Goal: Task Accomplishment & Management: Manage account settings

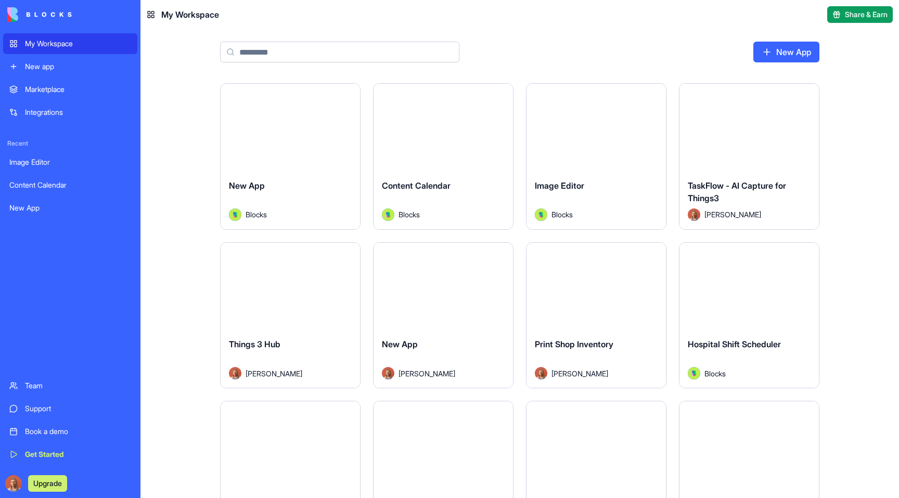
click at [456, 191] on div "Content Calendar" at bounding box center [443, 193] width 123 height 29
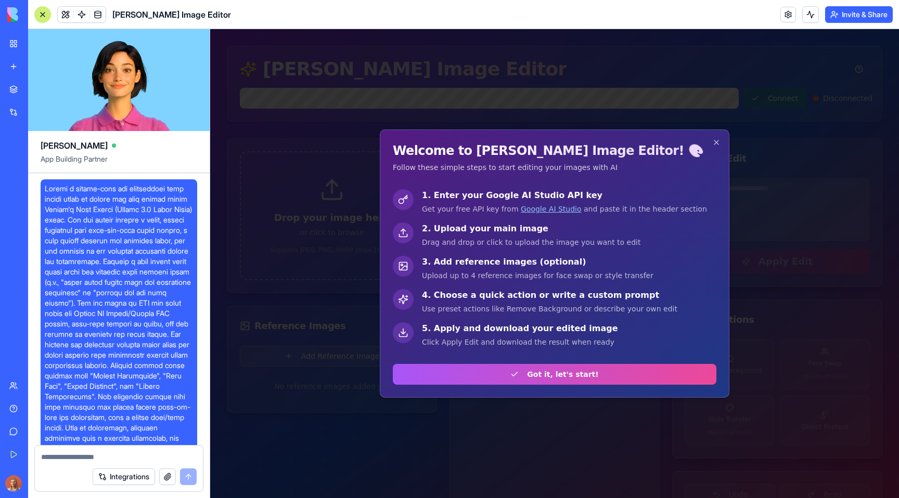
scroll to position [464, 0]
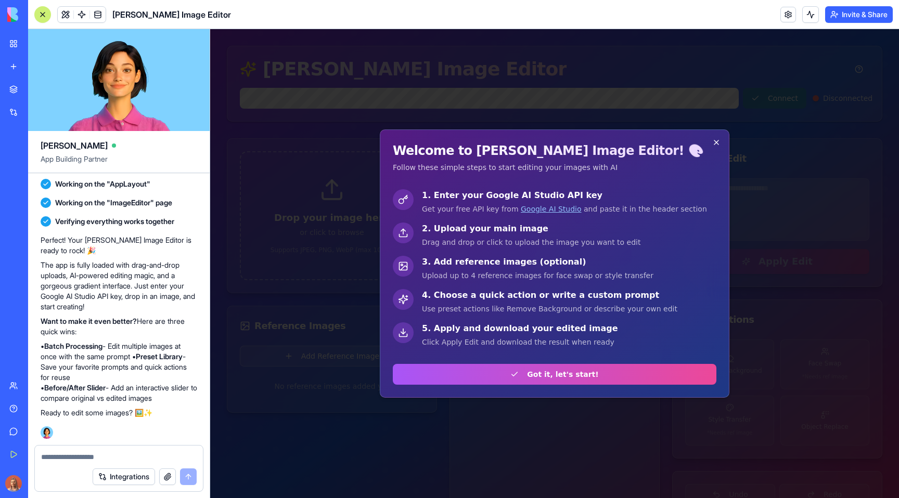
click at [716, 141] on icon "button" at bounding box center [716, 142] width 8 height 8
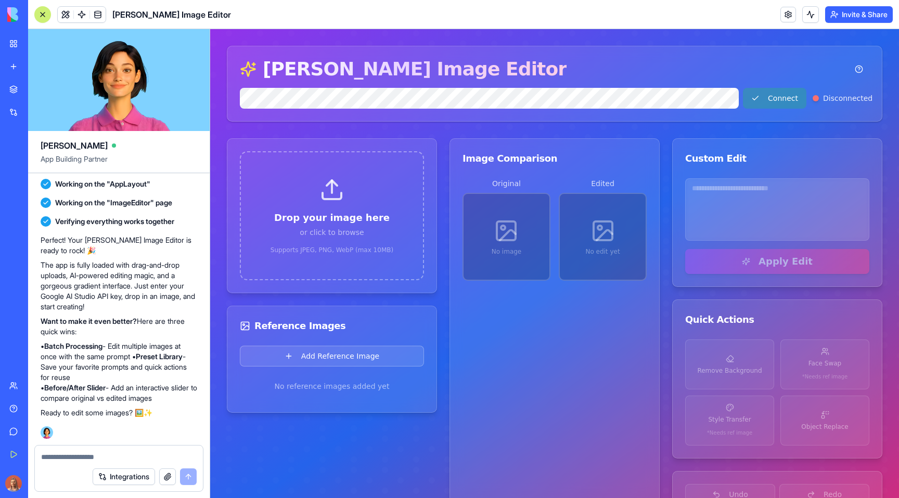
scroll to position [36, 0]
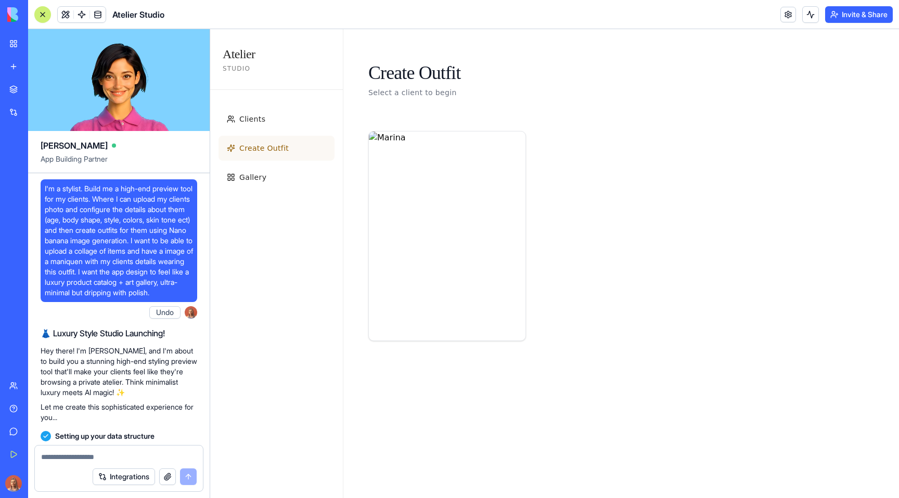
scroll to position [2195, 0]
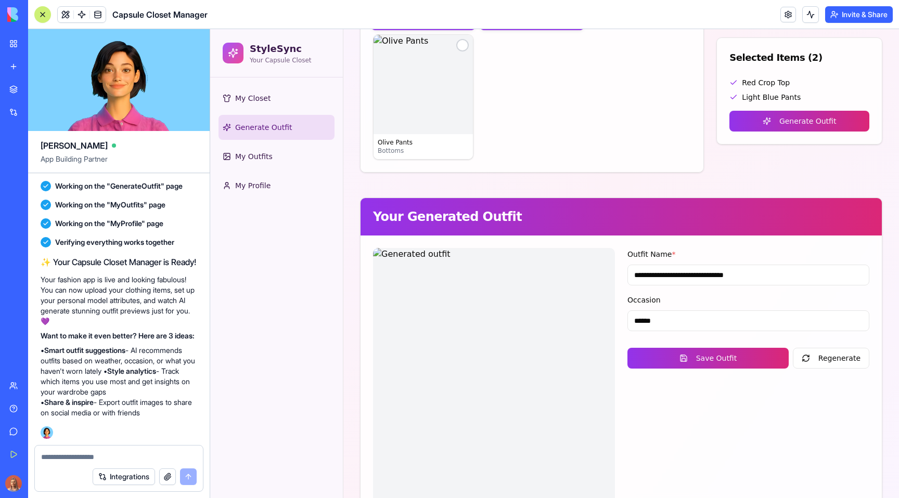
scroll to position [284, 0]
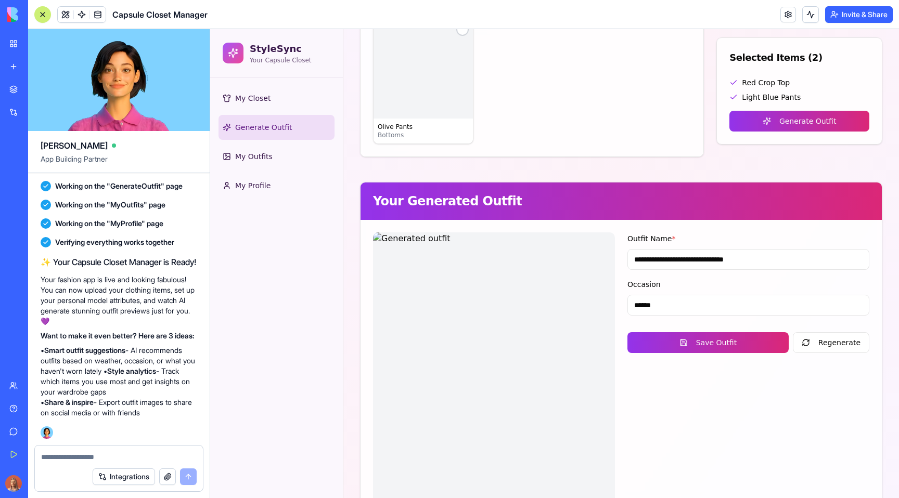
click at [12, 42] on link "My Workspace" at bounding box center [24, 43] width 42 height 21
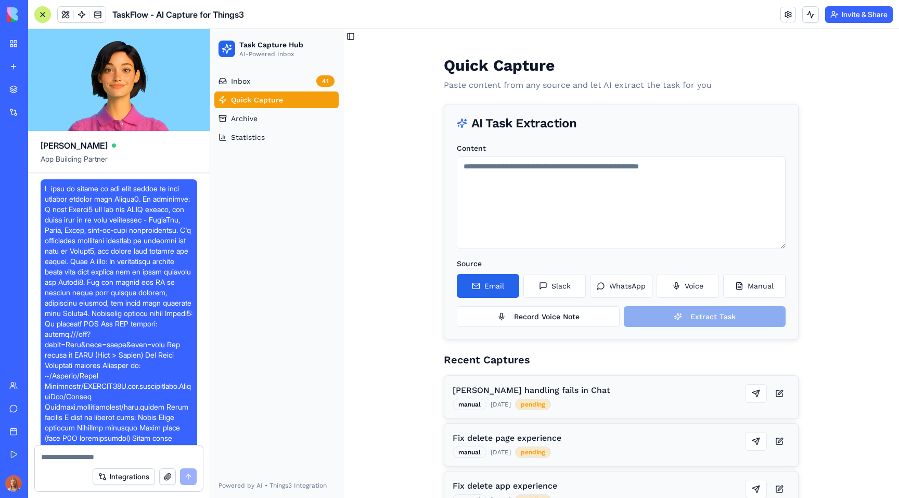
scroll to position [73, 0]
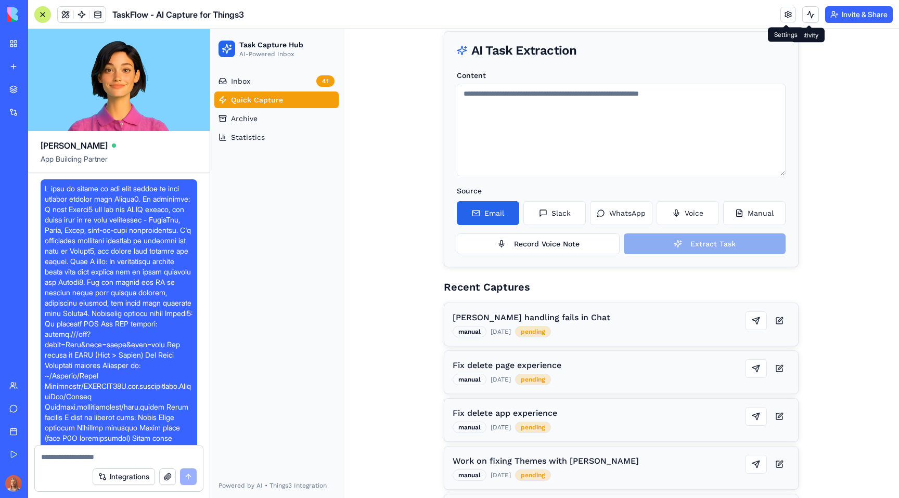
click at [789, 12] on link at bounding box center [788, 15] width 16 height 16
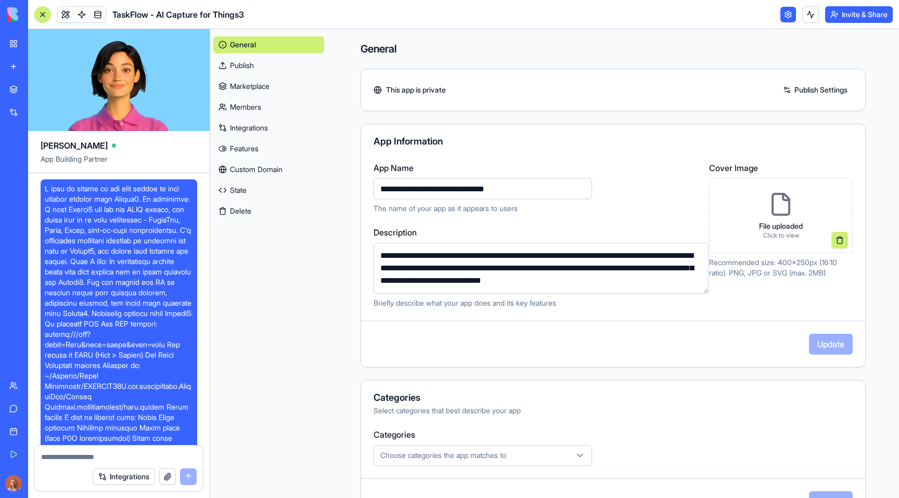
click at [266, 210] on button "Delete" at bounding box center [268, 211] width 111 height 17
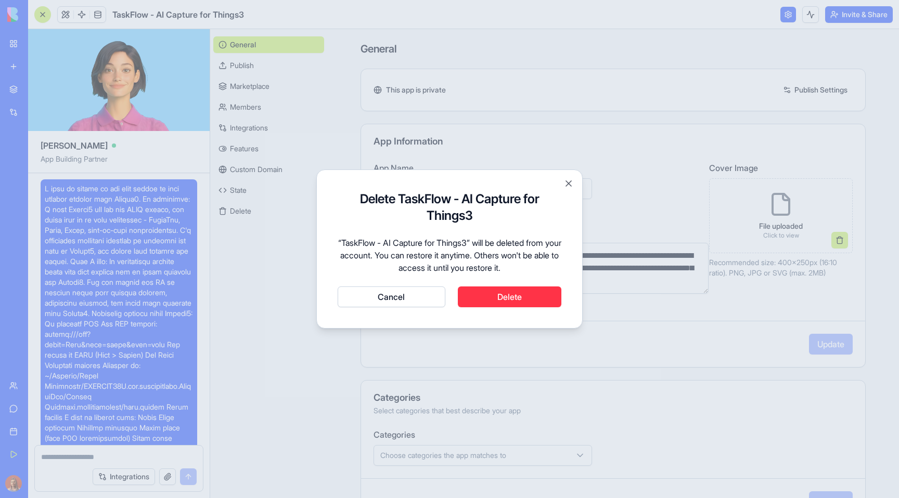
click at [492, 300] on button "Delete" at bounding box center [510, 297] width 104 height 21
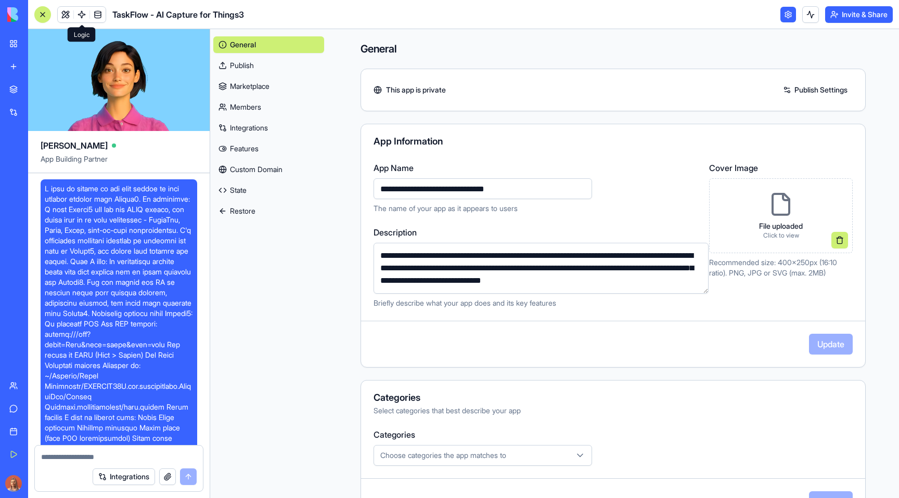
click at [70, 13] on span at bounding box center [81, 14] width 29 height 29
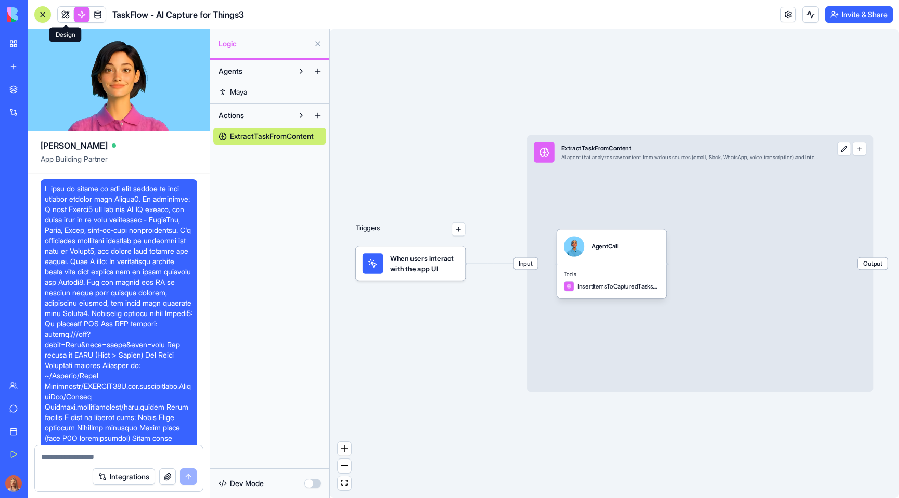
click at [67, 15] on link at bounding box center [66, 15] width 16 height 16
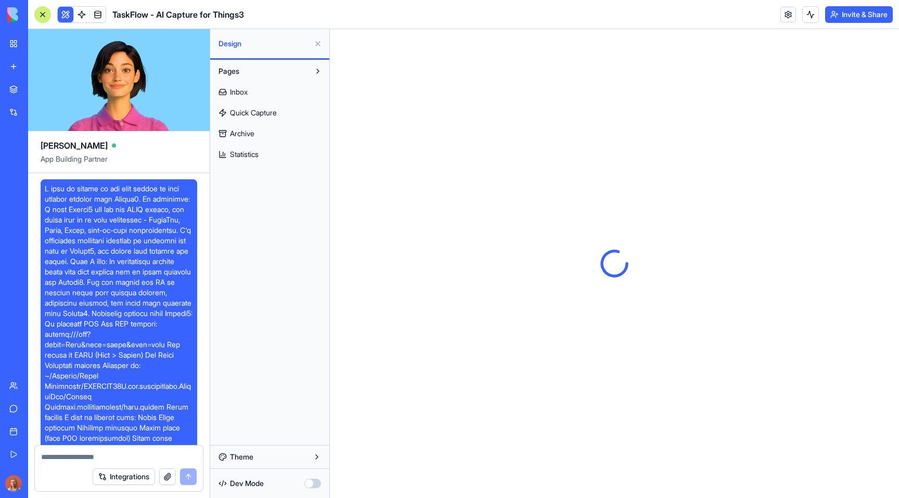
click at [262, 98] on link "Inbox" at bounding box center [269, 92] width 113 height 17
click at [262, 116] on span "Quick Capture" at bounding box center [253, 113] width 47 height 10
click at [251, 132] on span "Archive" at bounding box center [242, 133] width 24 height 10
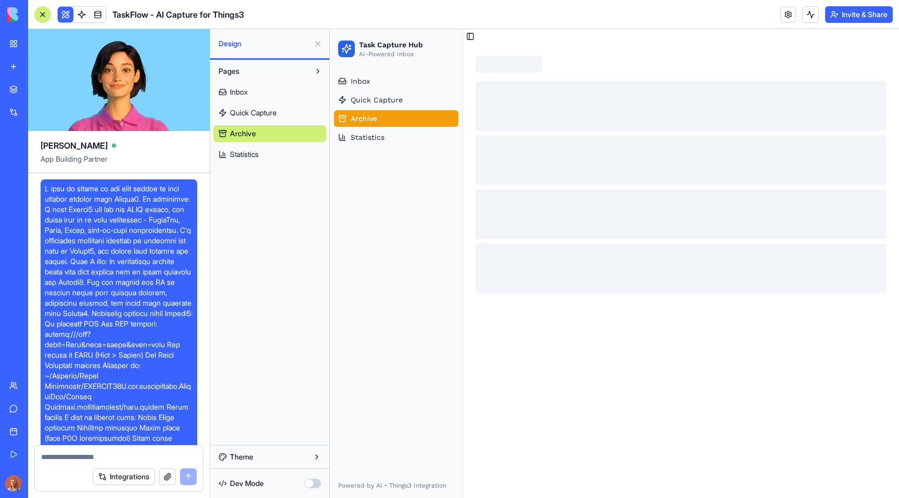
click at [249, 155] on span "Statistics" at bounding box center [244, 154] width 29 height 10
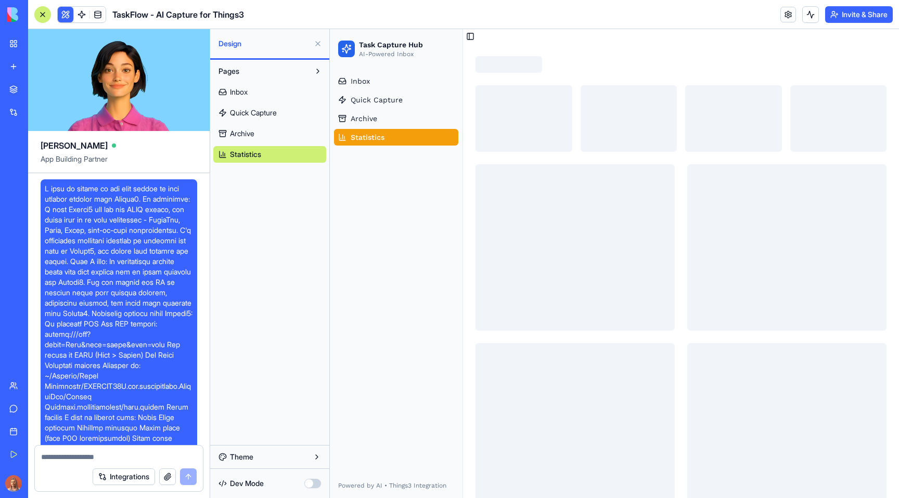
click at [258, 134] on link "Archive" at bounding box center [269, 133] width 113 height 17
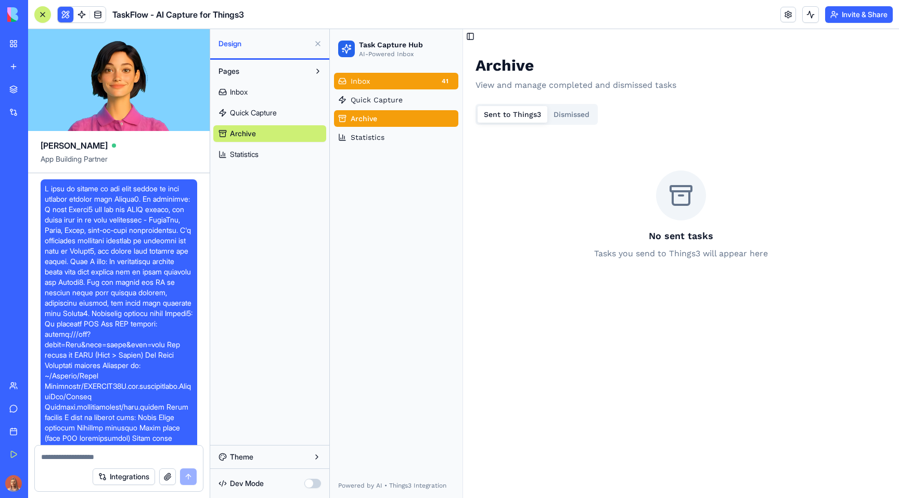
click at [399, 81] on link "Inbox 41" at bounding box center [396, 81] width 124 height 17
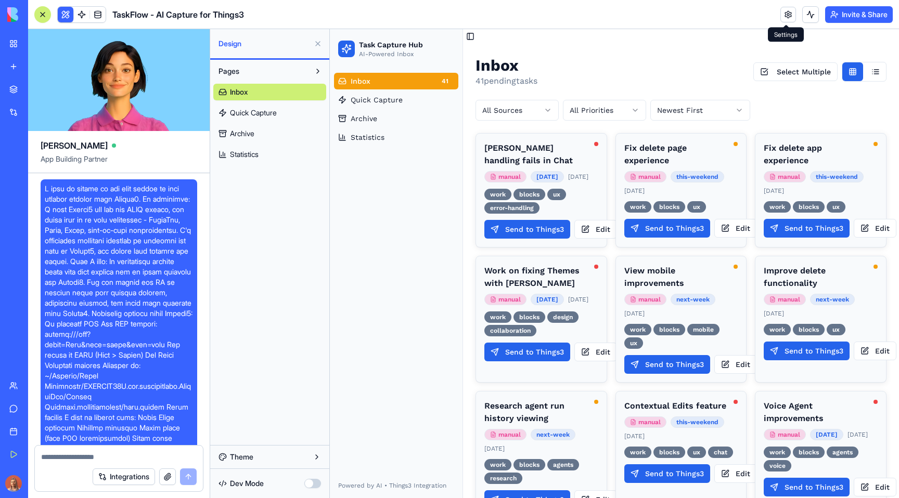
click at [783, 18] on link at bounding box center [788, 15] width 16 height 16
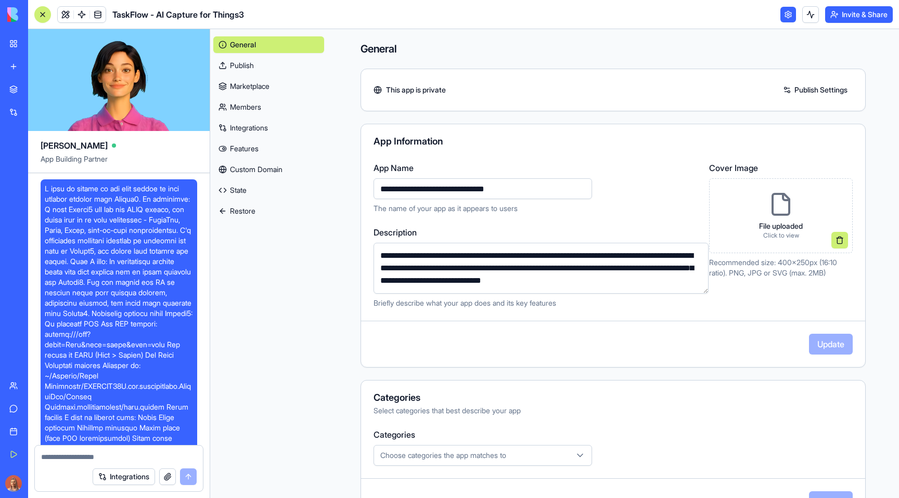
click at [16, 43] on link "My Workspace" at bounding box center [24, 43] width 42 height 21
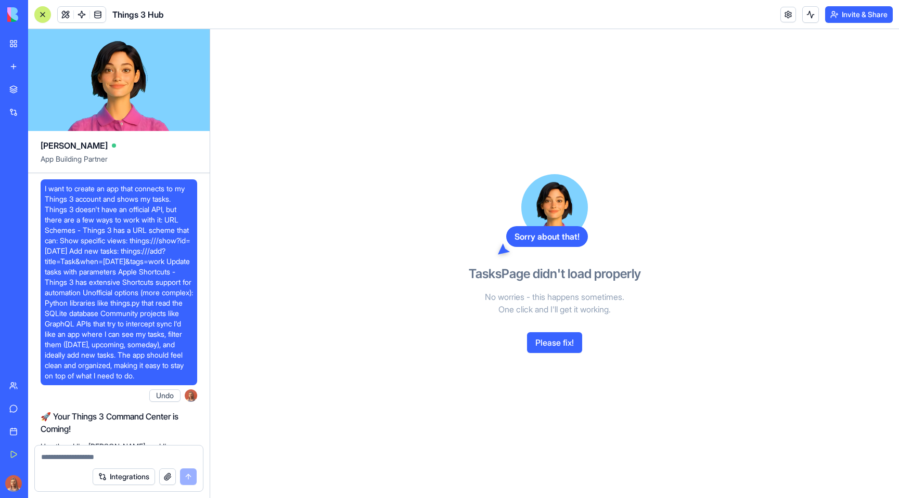
scroll to position [8775, 0]
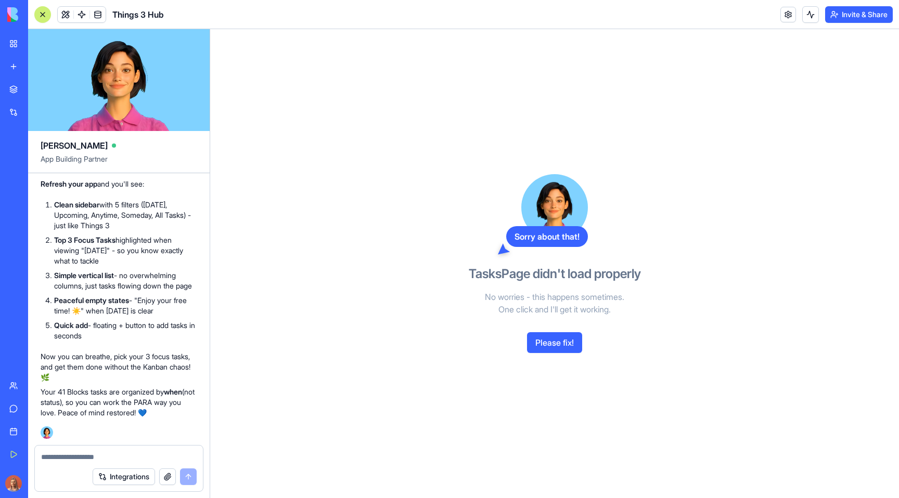
click at [787, 11] on link at bounding box center [788, 15] width 16 height 16
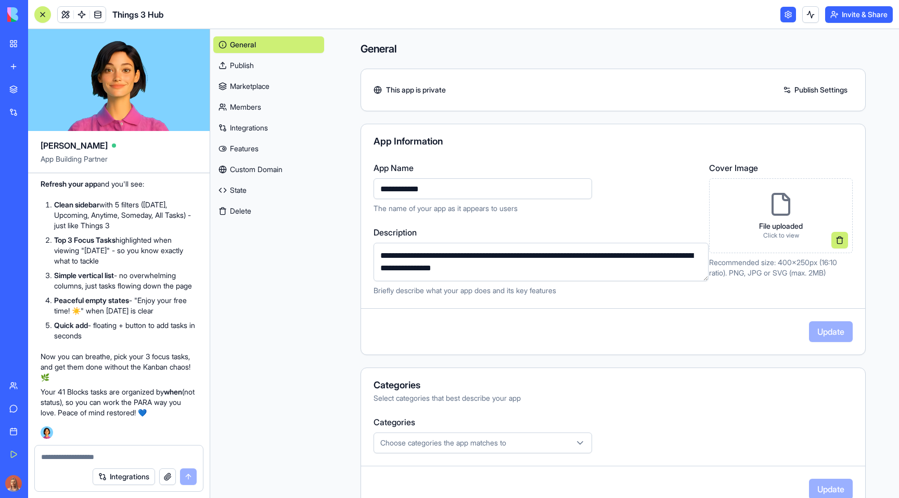
click at [270, 216] on button "Delete" at bounding box center [268, 211] width 111 height 17
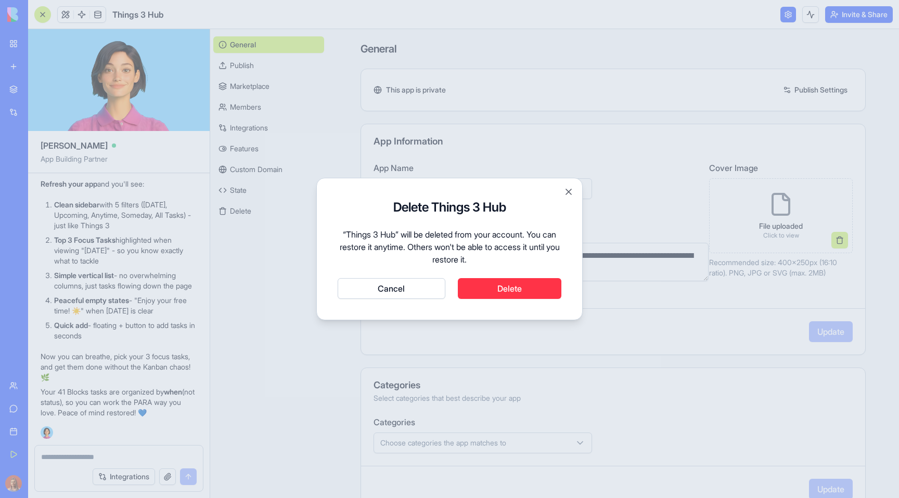
click at [432, 207] on h2 "Delete Things 3 Hub" at bounding box center [449, 207] width 224 height 17
copy h2 "Delete Things 3 Hub"
click at [413, 227] on div "Delete Things 3 Hub “Things 3 Hub” will be deleted from your account. You can r…" at bounding box center [449, 249] width 224 height 100
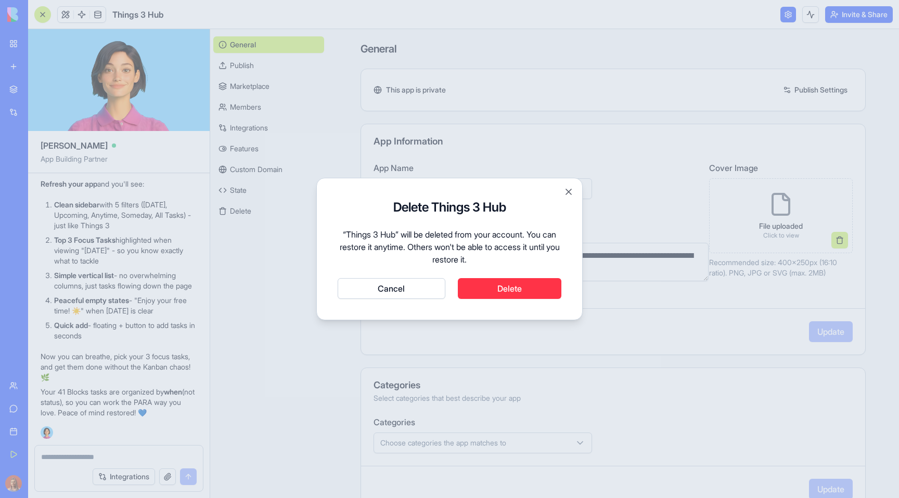
click at [412, 239] on p "“Things 3 Hub” will be deleted from your account. You can restore it anytime. O…" at bounding box center [449, 246] width 224 height 37
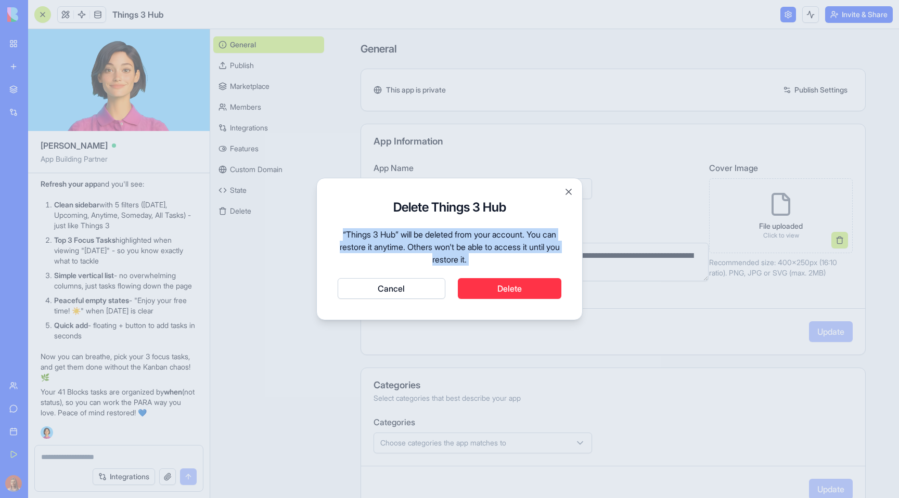
click at [412, 239] on p "“Things 3 Hub” will be deleted from your account. You can restore it anytime. O…" at bounding box center [449, 246] width 224 height 37
copy p "“Things 3 Hub” will be deleted from your account. You can restore it anytime. O…"
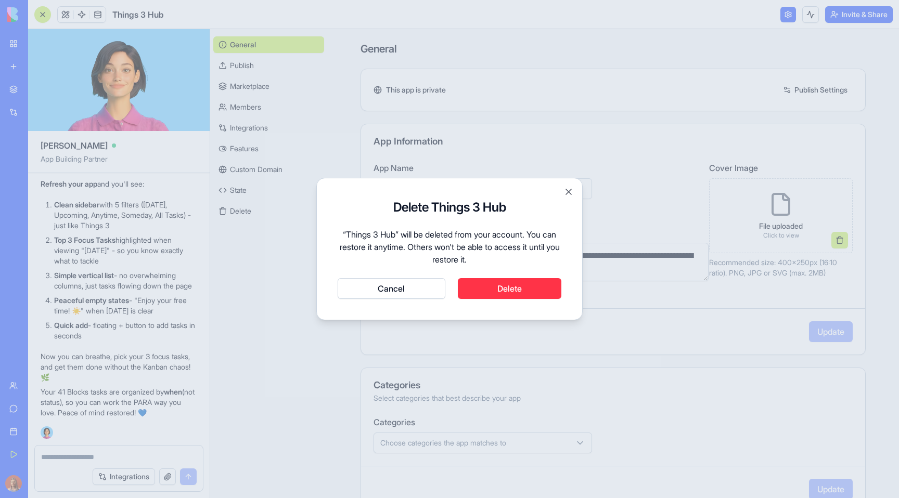
click at [517, 59] on div at bounding box center [449, 249] width 899 height 498
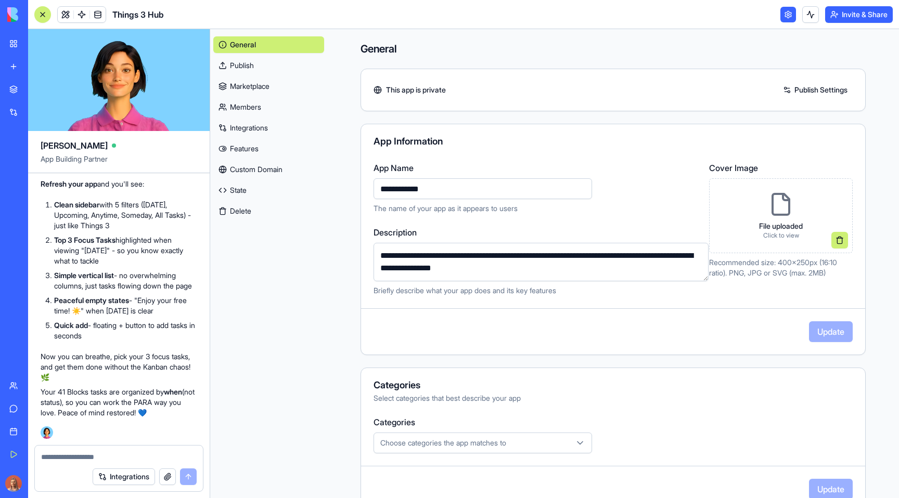
click at [11, 46] on link "My Workspace" at bounding box center [24, 43] width 42 height 21
